Goal: Task Accomplishment & Management: Complete application form

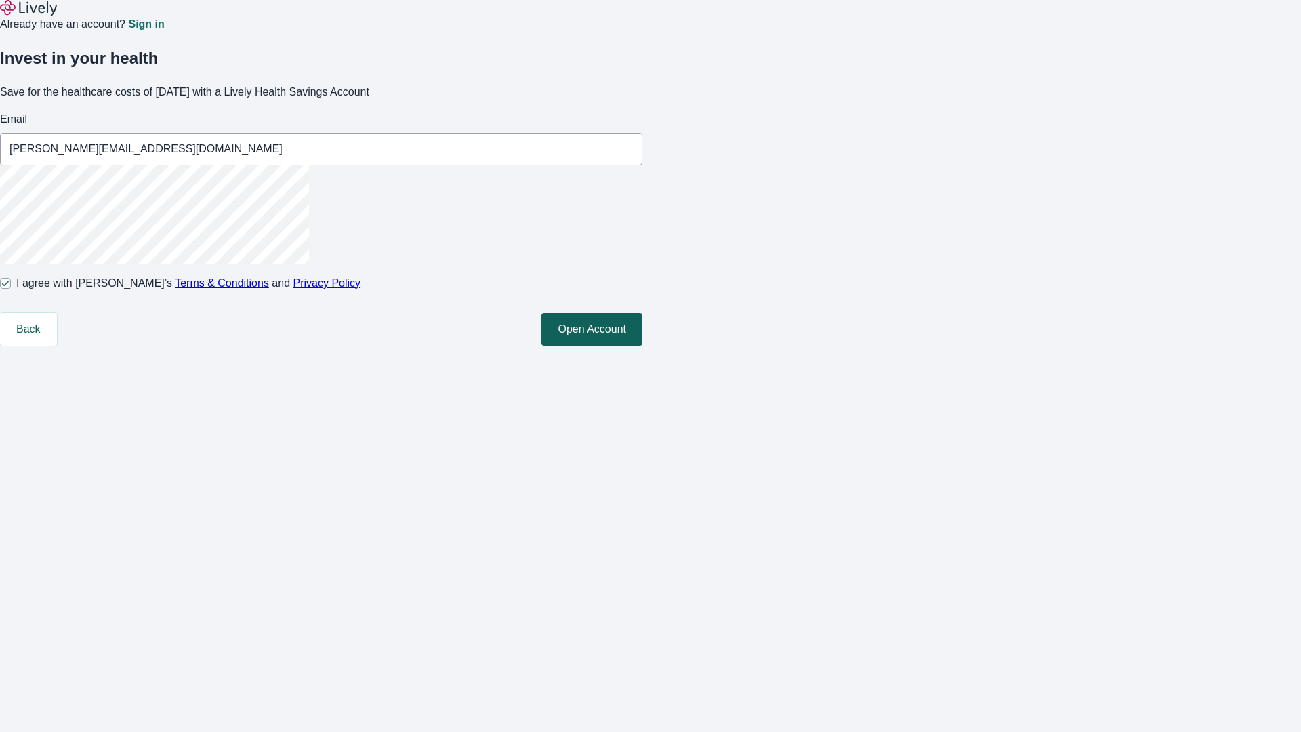
click at [642, 346] on button "Open Account" at bounding box center [591, 329] width 101 height 33
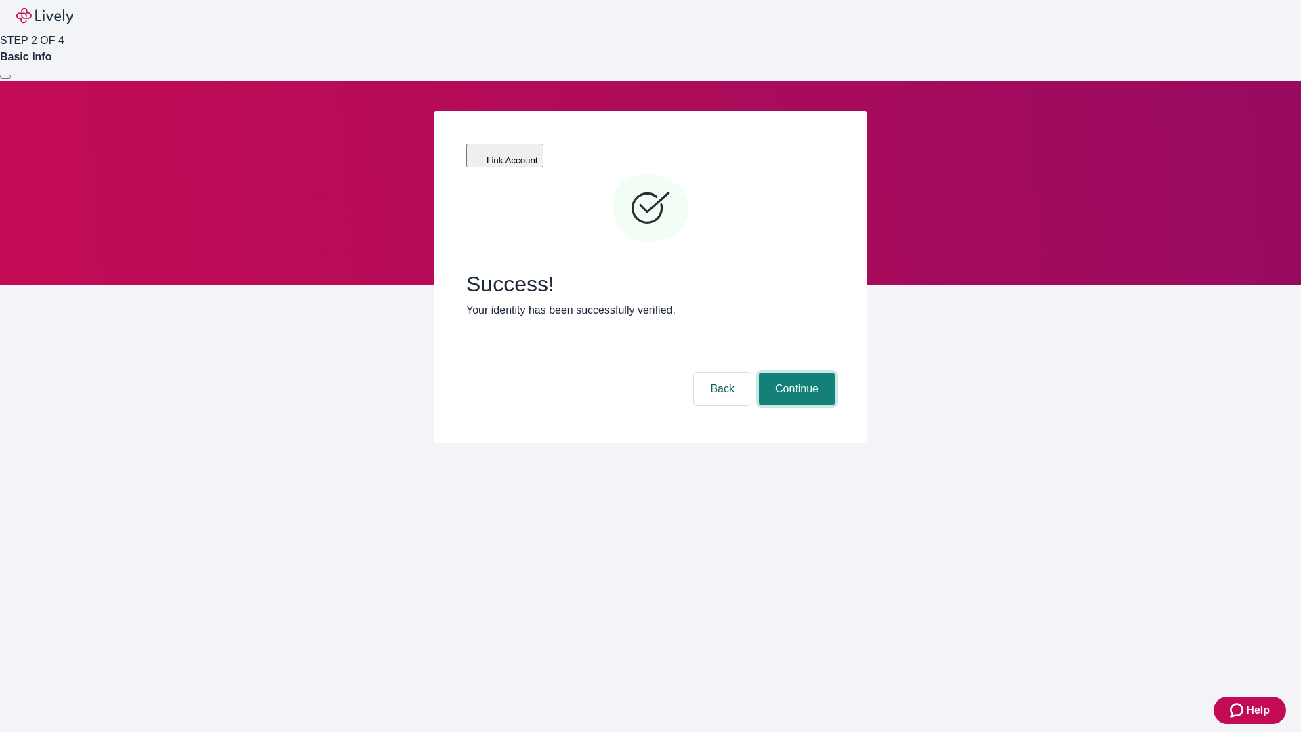
click at [795, 373] on button "Continue" at bounding box center [797, 389] width 76 height 33
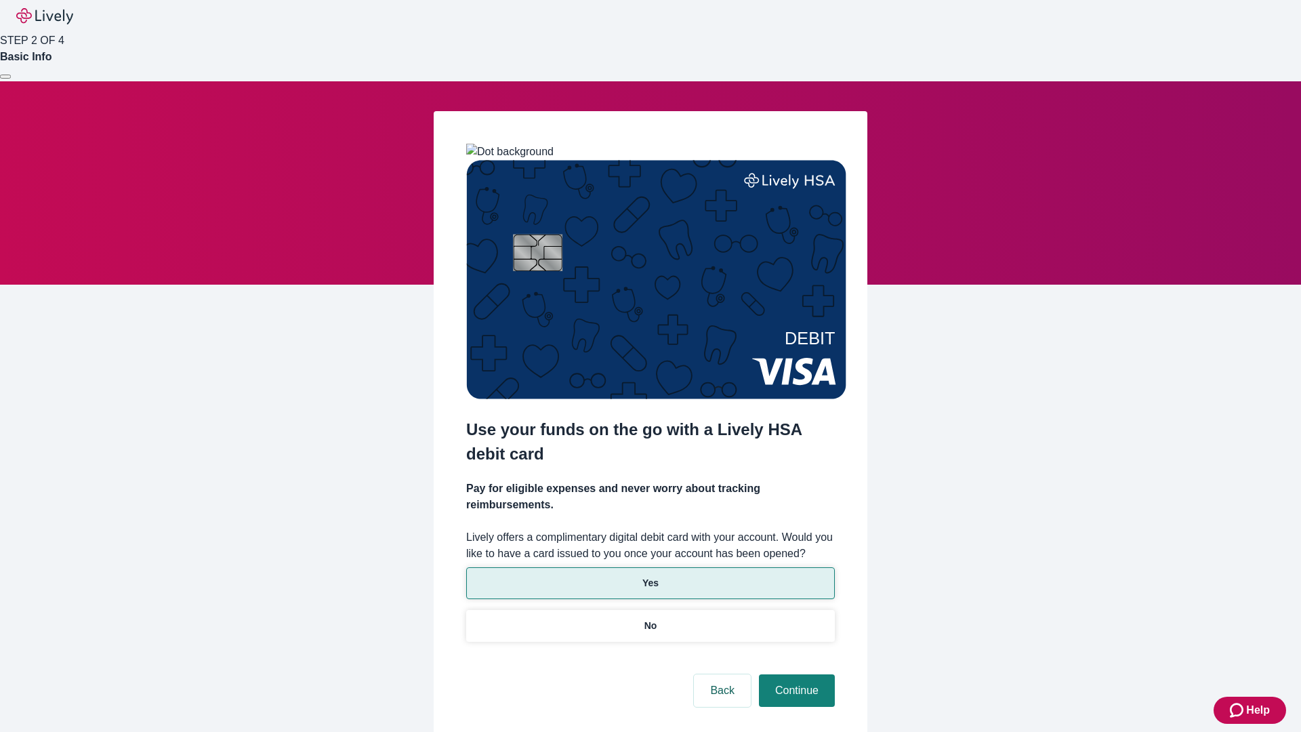
click at [650, 576] on p "Yes" at bounding box center [650, 583] width 16 height 14
click at [795, 674] on button "Continue" at bounding box center [797, 690] width 76 height 33
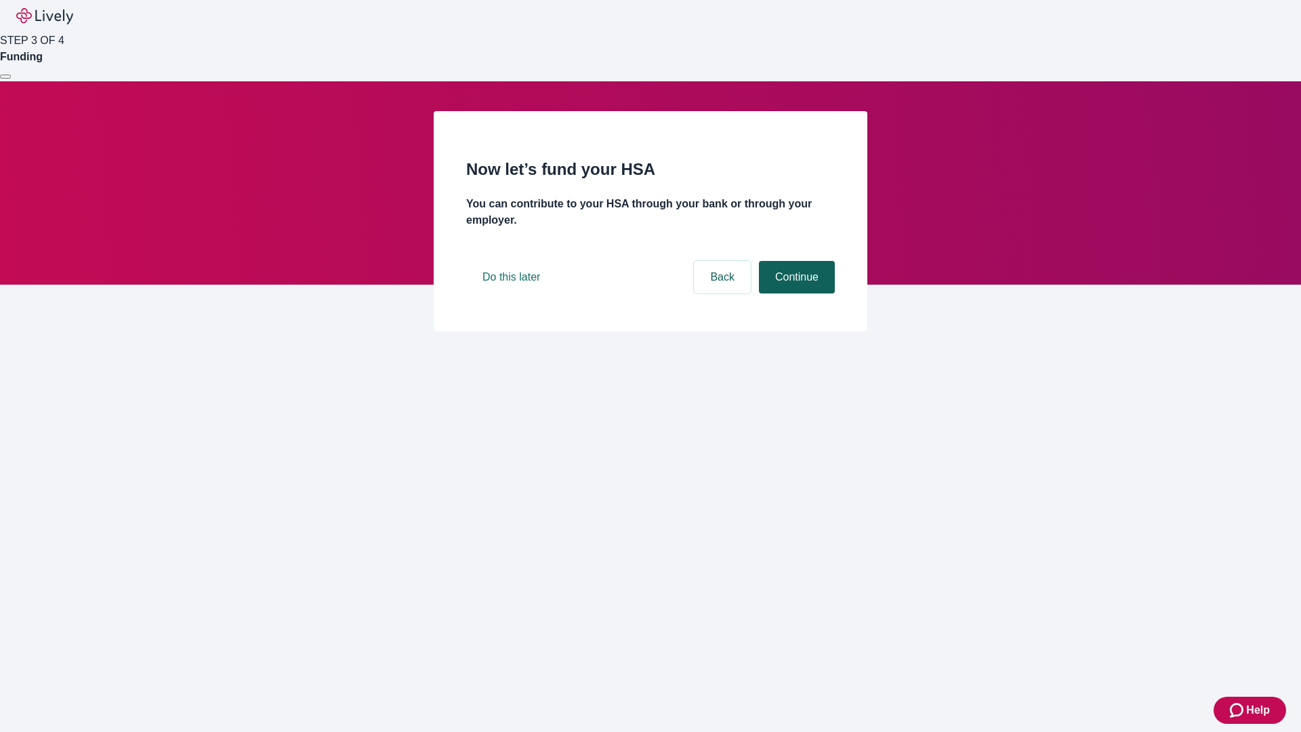
click at [795, 293] on button "Continue" at bounding box center [797, 277] width 76 height 33
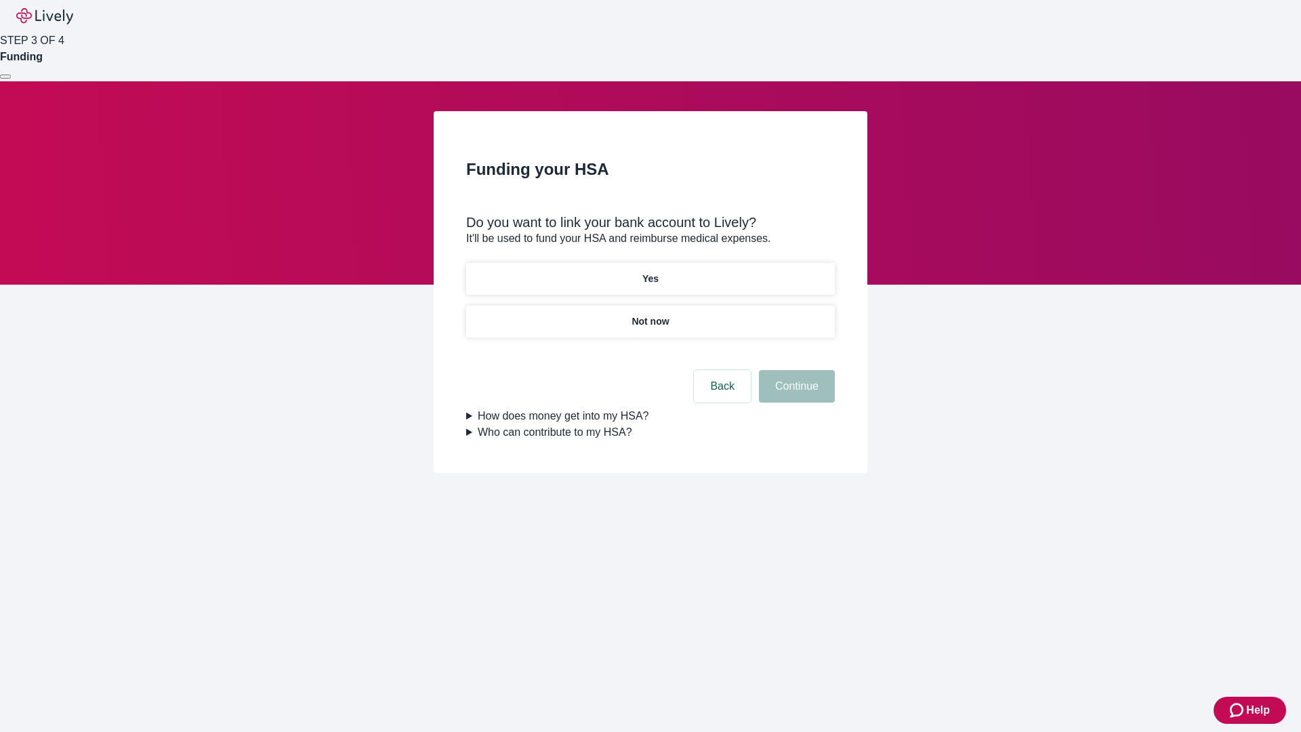
click at [650, 314] on p "Not now" at bounding box center [650, 321] width 37 height 14
click at [795, 394] on button "Continue" at bounding box center [797, 386] width 76 height 33
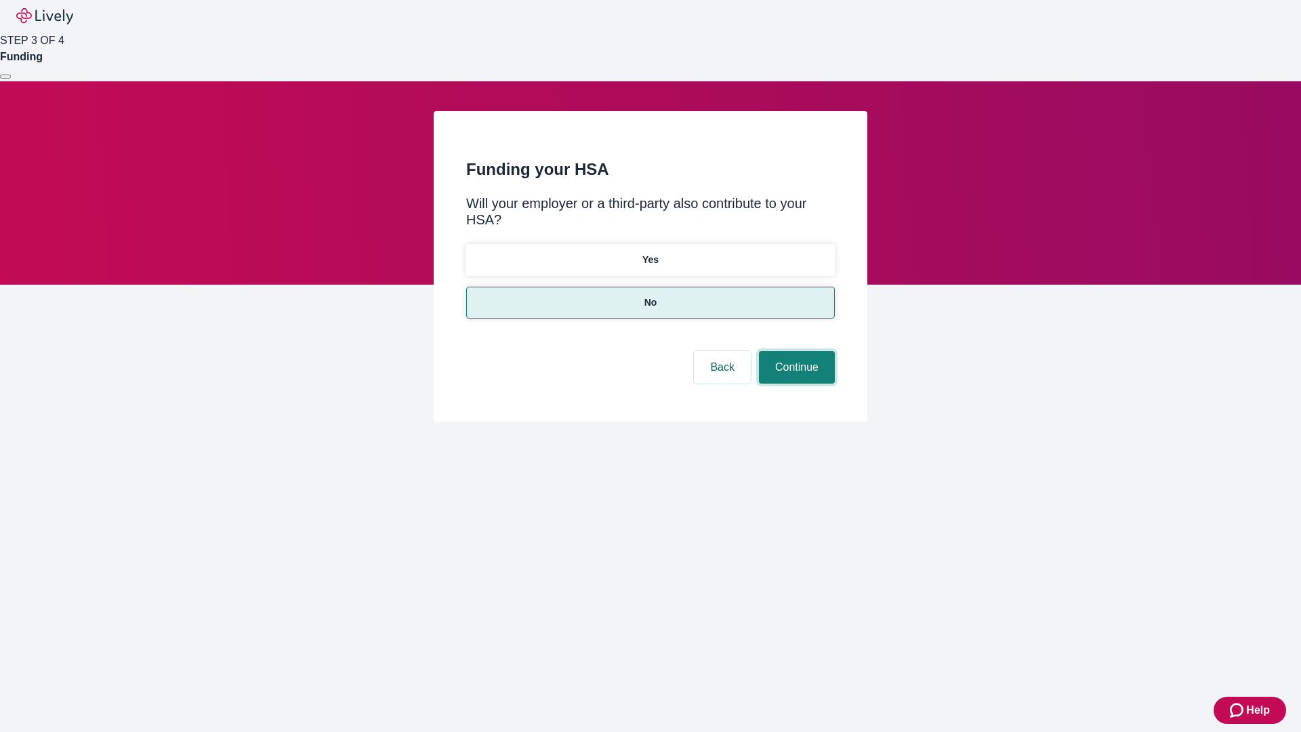
click at [795, 351] on button "Continue" at bounding box center [797, 367] width 76 height 33
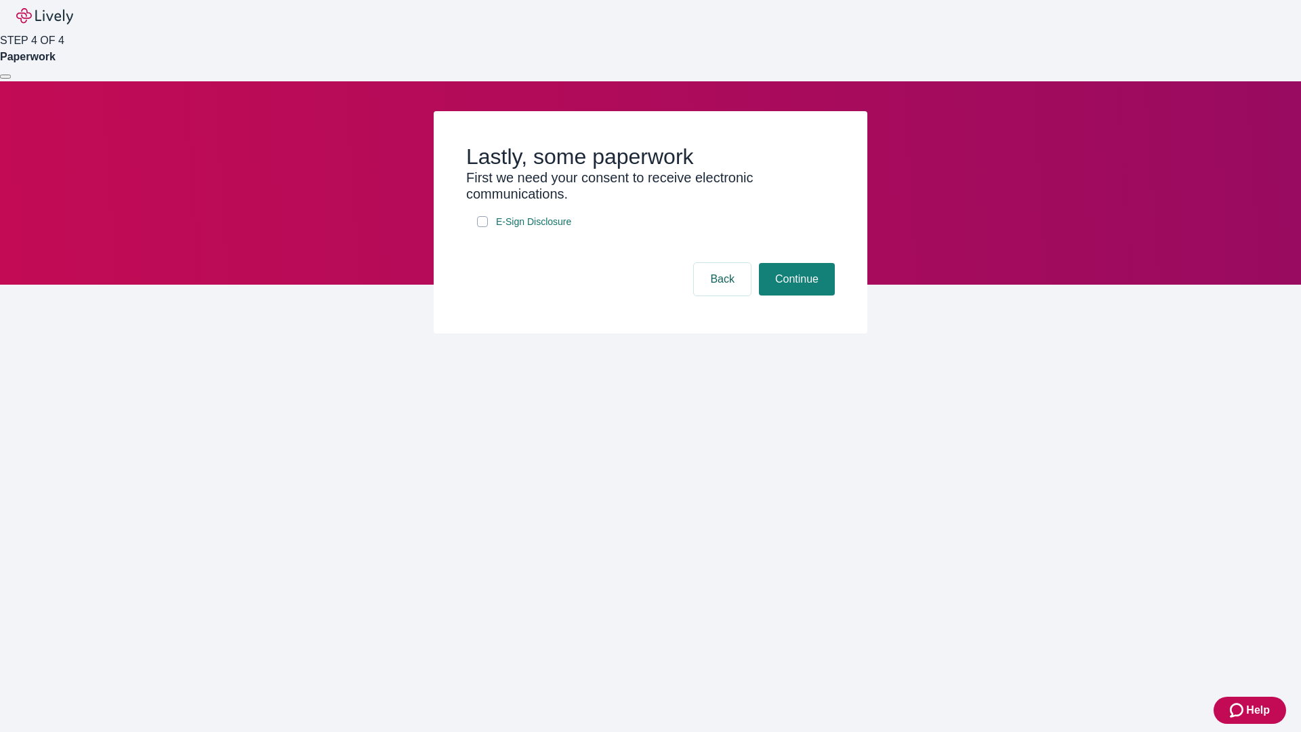
click at [483, 227] on input "E-Sign Disclosure" at bounding box center [482, 221] width 11 height 11
checkbox input "true"
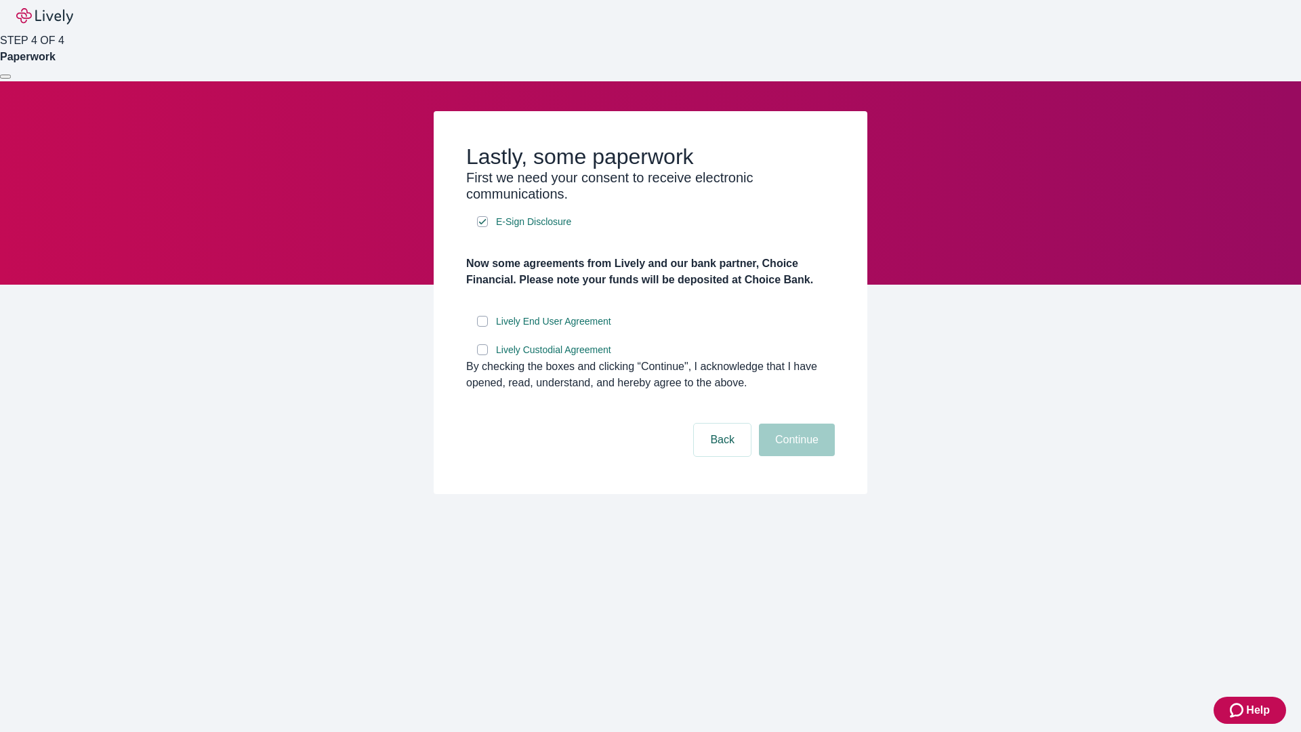
click at [483, 327] on input "Lively End User Agreement" at bounding box center [482, 321] width 11 height 11
checkbox input "true"
click at [483, 355] on input "Lively Custodial Agreement" at bounding box center [482, 349] width 11 height 11
checkbox input "true"
click at [795, 456] on button "Continue" at bounding box center [797, 440] width 76 height 33
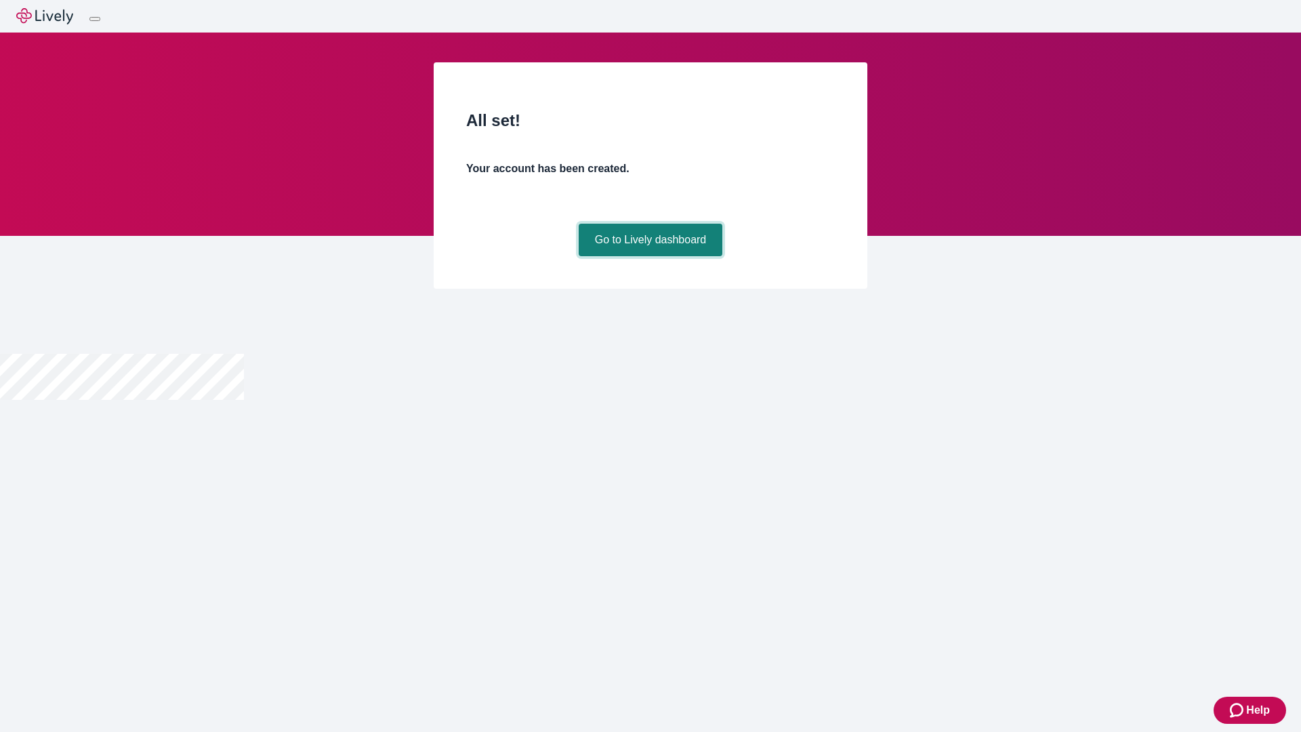
click at [650, 256] on link "Go to Lively dashboard" at bounding box center [651, 240] width 144 height 33
